Goal: Task Accomplishment & Management: Manage account settings

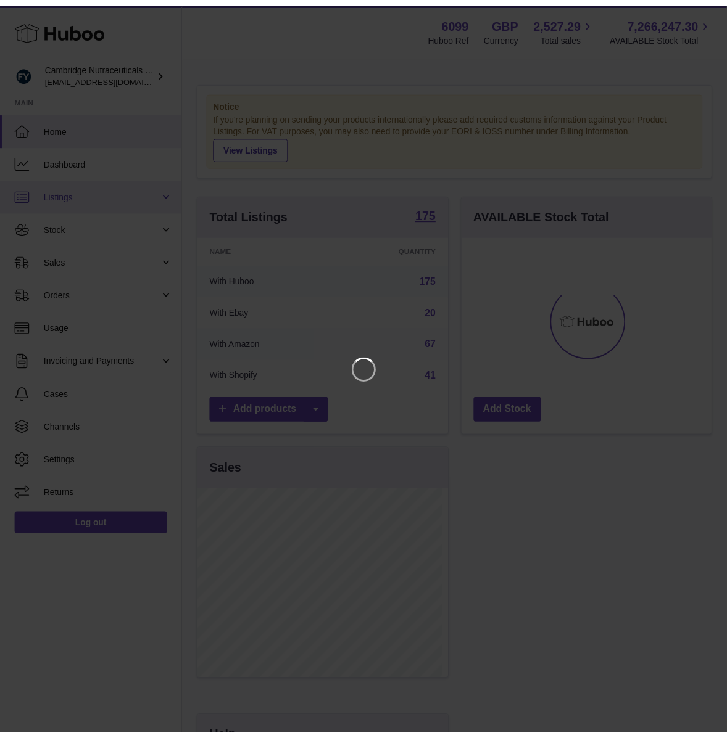
scroll to position [192, 254]
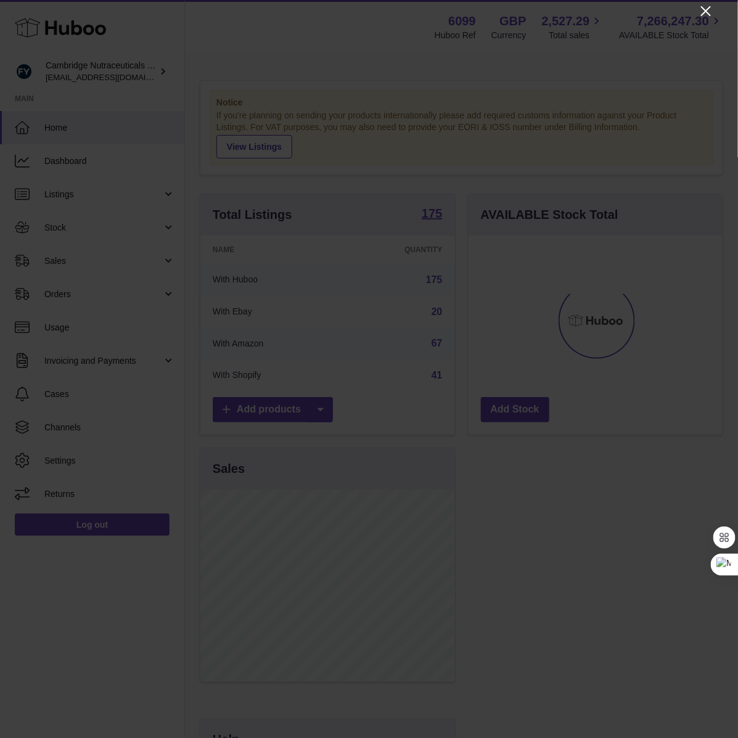
click at [704, 8] on icon "Close" at bounding box center [706, 11] width 10 height 10
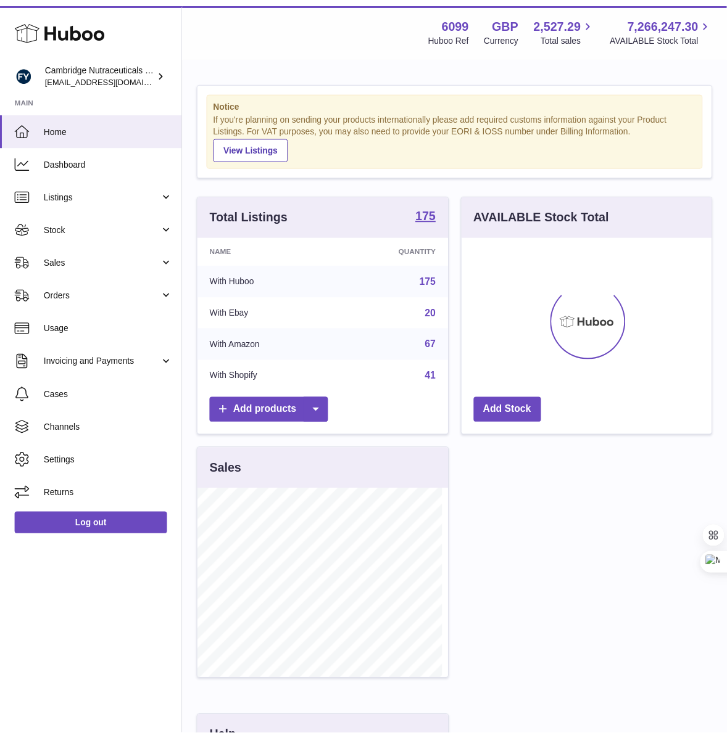
scroll to position [616694, 616639]
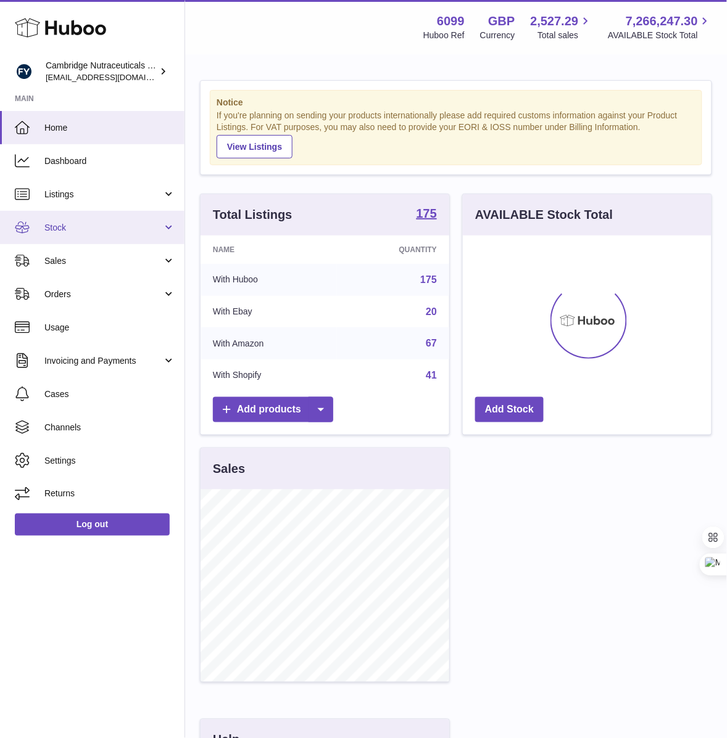
click at [67, 222] on span "Stock" at bounding box center [103, 228] width 118 height 12
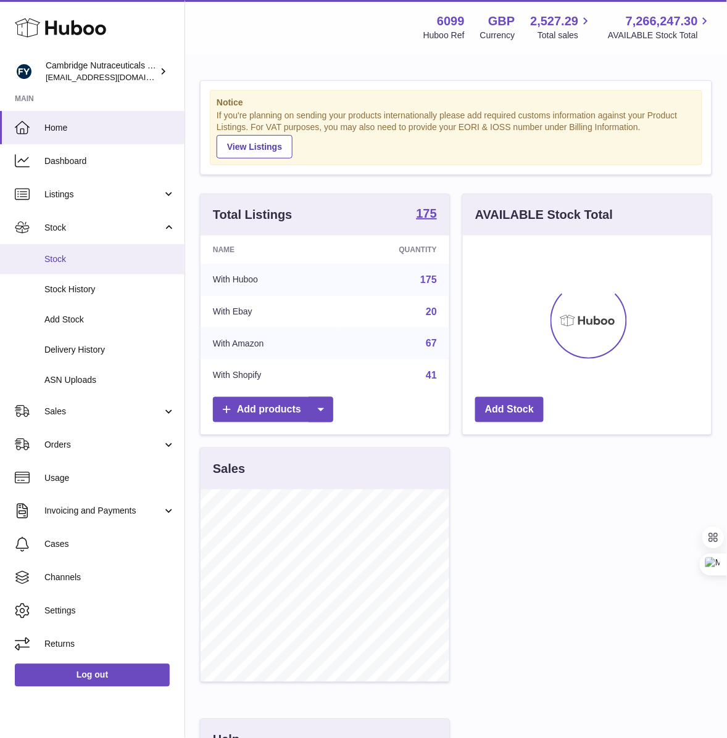
click at [65, 260] on span "Stock" at bounding box center [109, 260] width 131 height 12
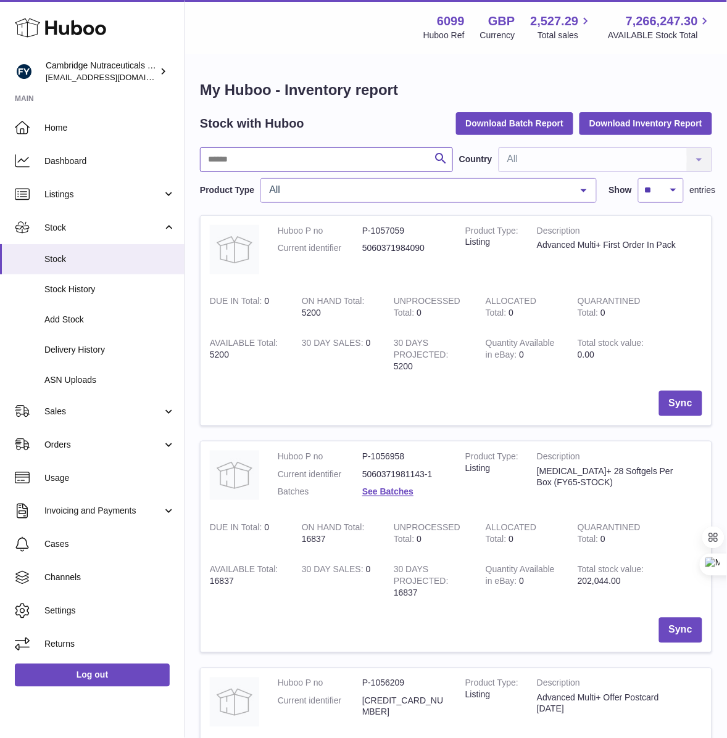
click at [283, 168] on input "text" at bounding box center [326, 159] width 253 height 25
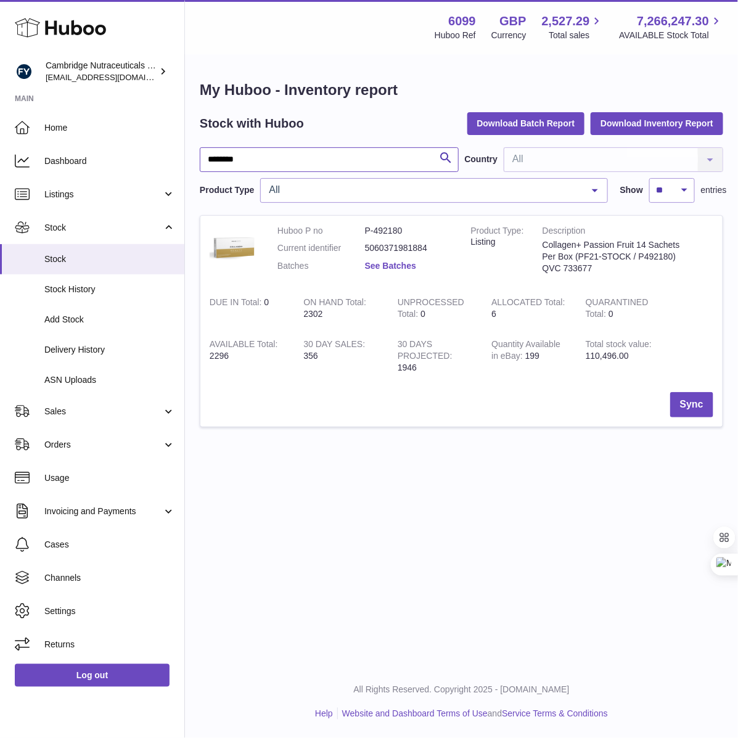
type input "********"
click at [390, 266] on link "See Batches" at bounding box center [390, 266] width 51 height 10
